Goal: Find specific fact: Find specific fact

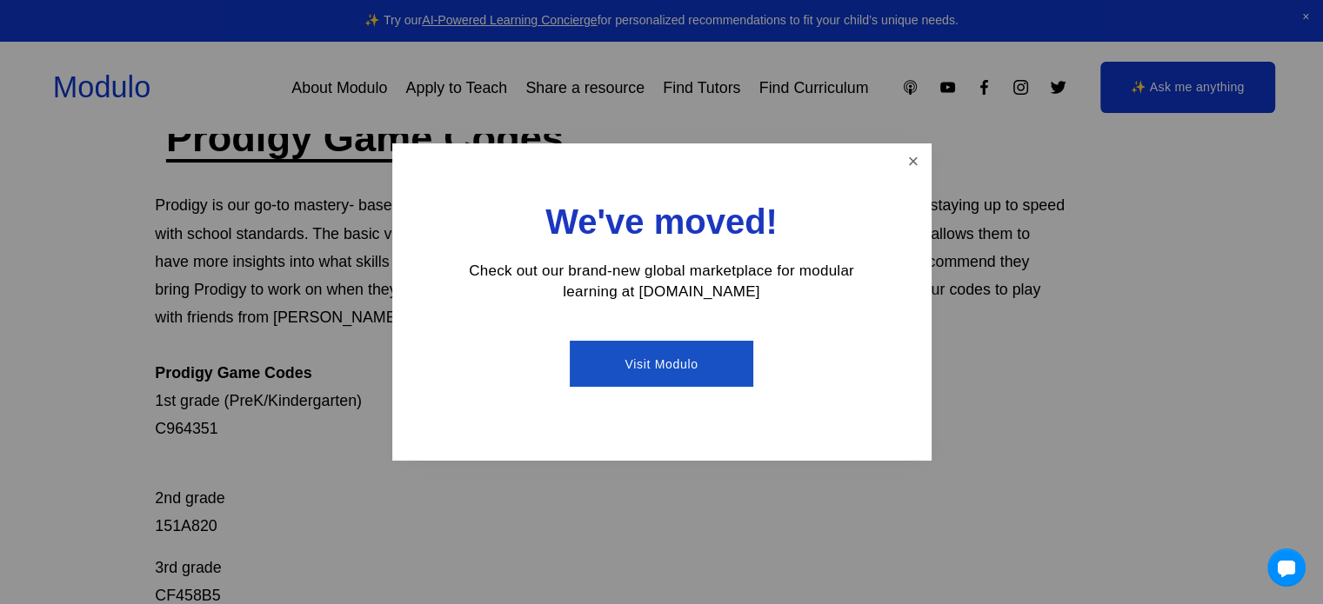
scroll to position [111, 0]
click at [898, 159] on link "Close" at bounding box center [913, 161] width 30 height 30
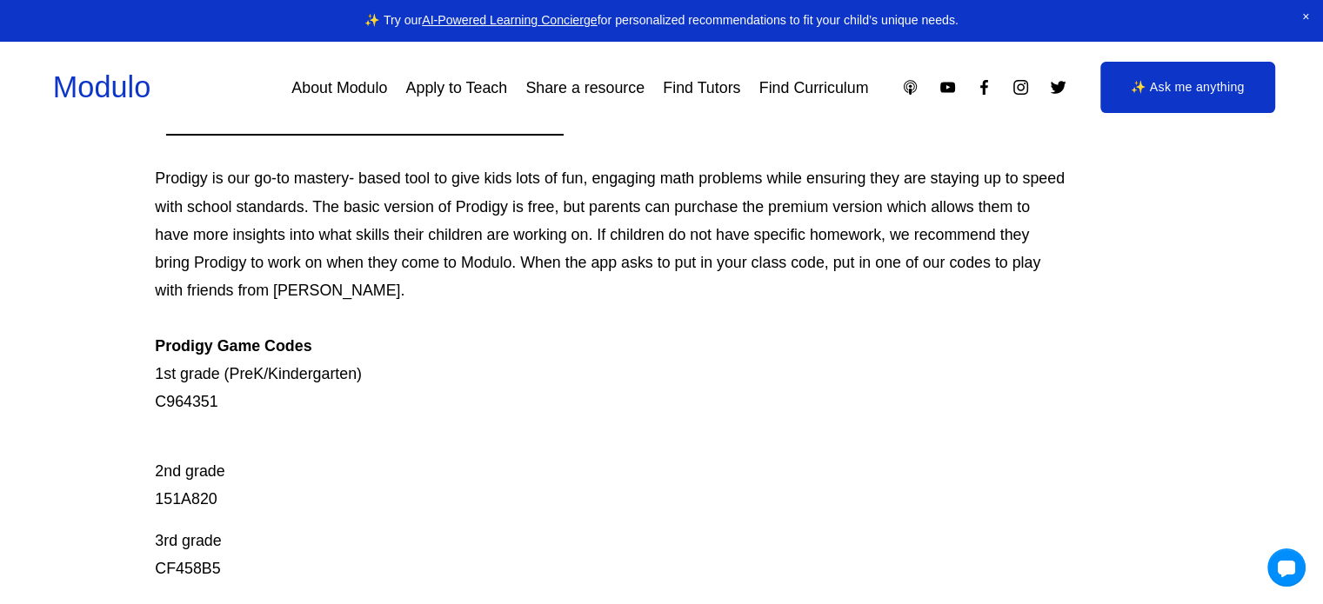
scroll to position [143, 0]
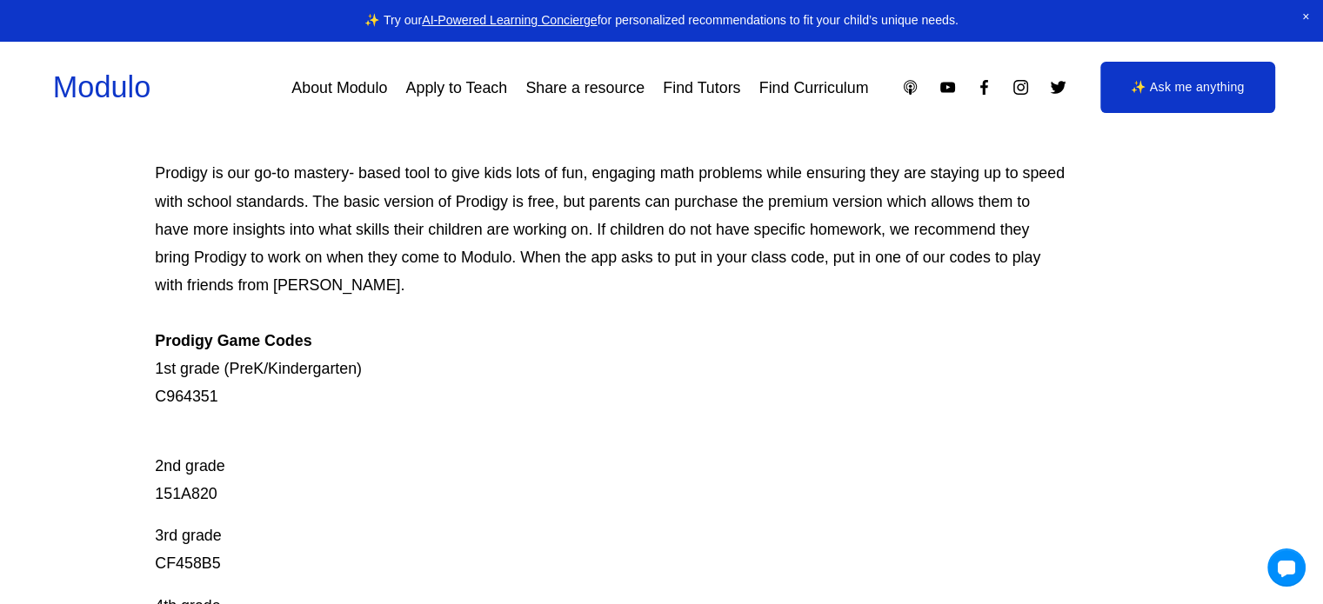
click at [186, 396] on p "Prodigy is our go-to mastery- based tool to give kids lots of fun, engaging mat…" at bounding box center [610, 284] width 911 height 251
copy p "C964351"
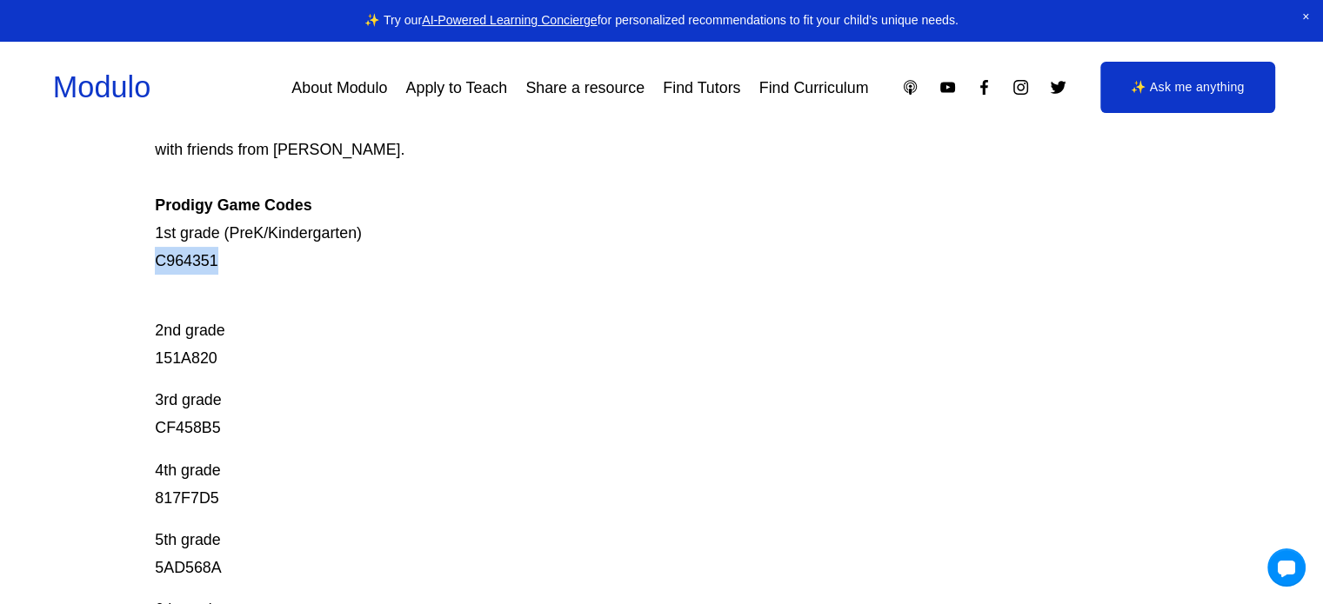
scroll to position [278, 0]
click at [184, 493] on p "4th grade 817F7D5" at bounding box center [610, 485] width 911 height 56
click at [183, 492] on p "4th grade 817F7D5" at bounding box center [610, 485] width 911 height 56
copy p "817F7D5"
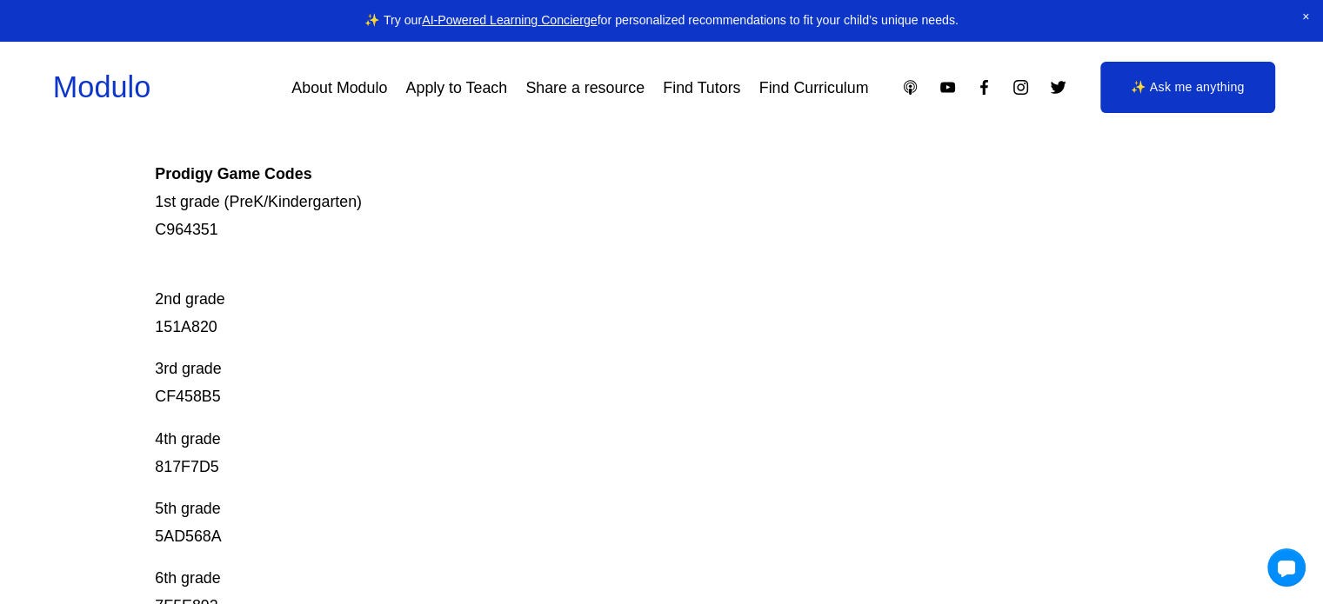
scroll to position [320, 0]
